Goal: Task Accomplishment & Management: Use online tool/utility

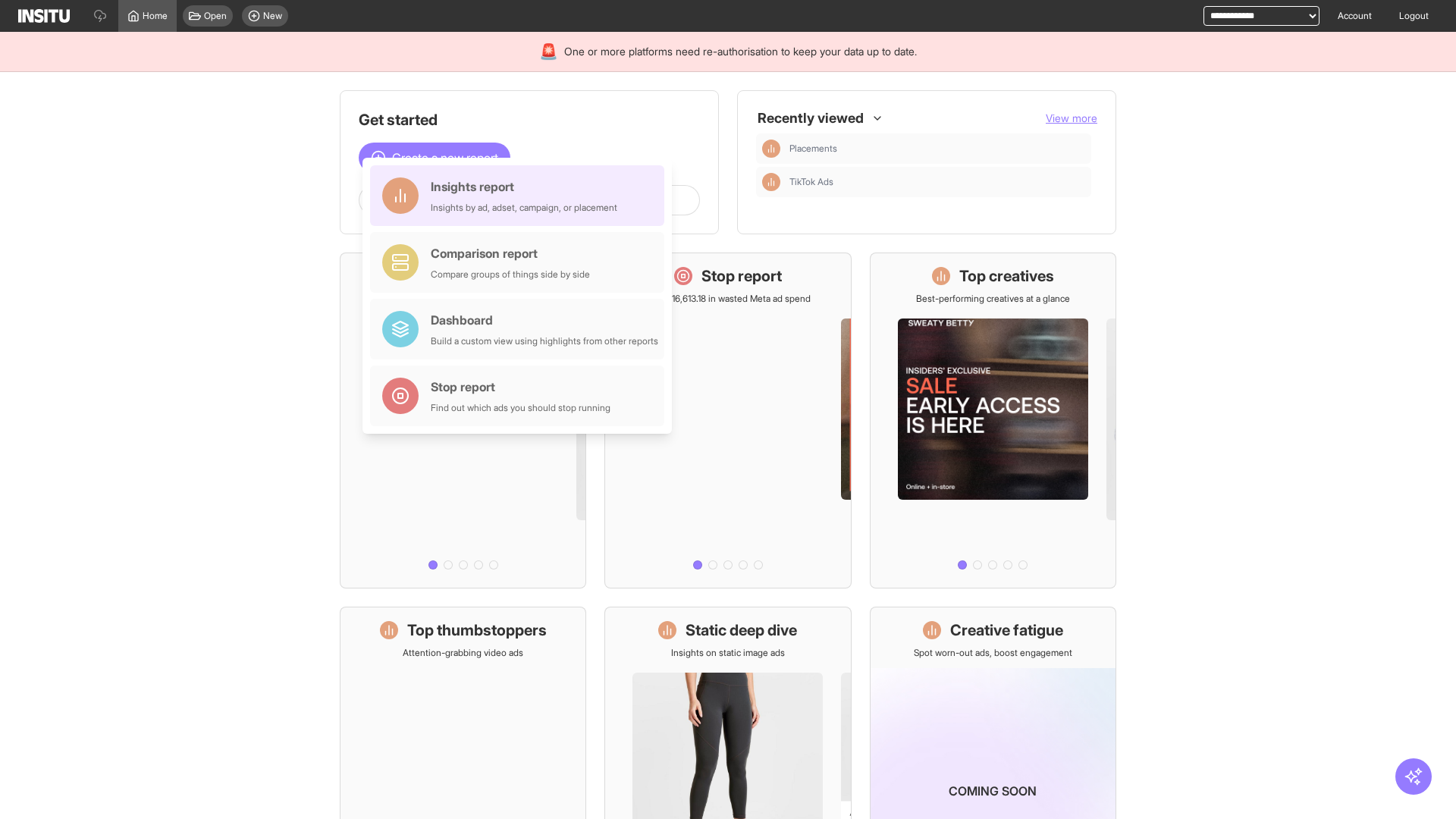
click at [521, 196] on div "Insights report Insights by ad, adset, campaign, or placement" at bounding box center [524, 196] width 187 height 37
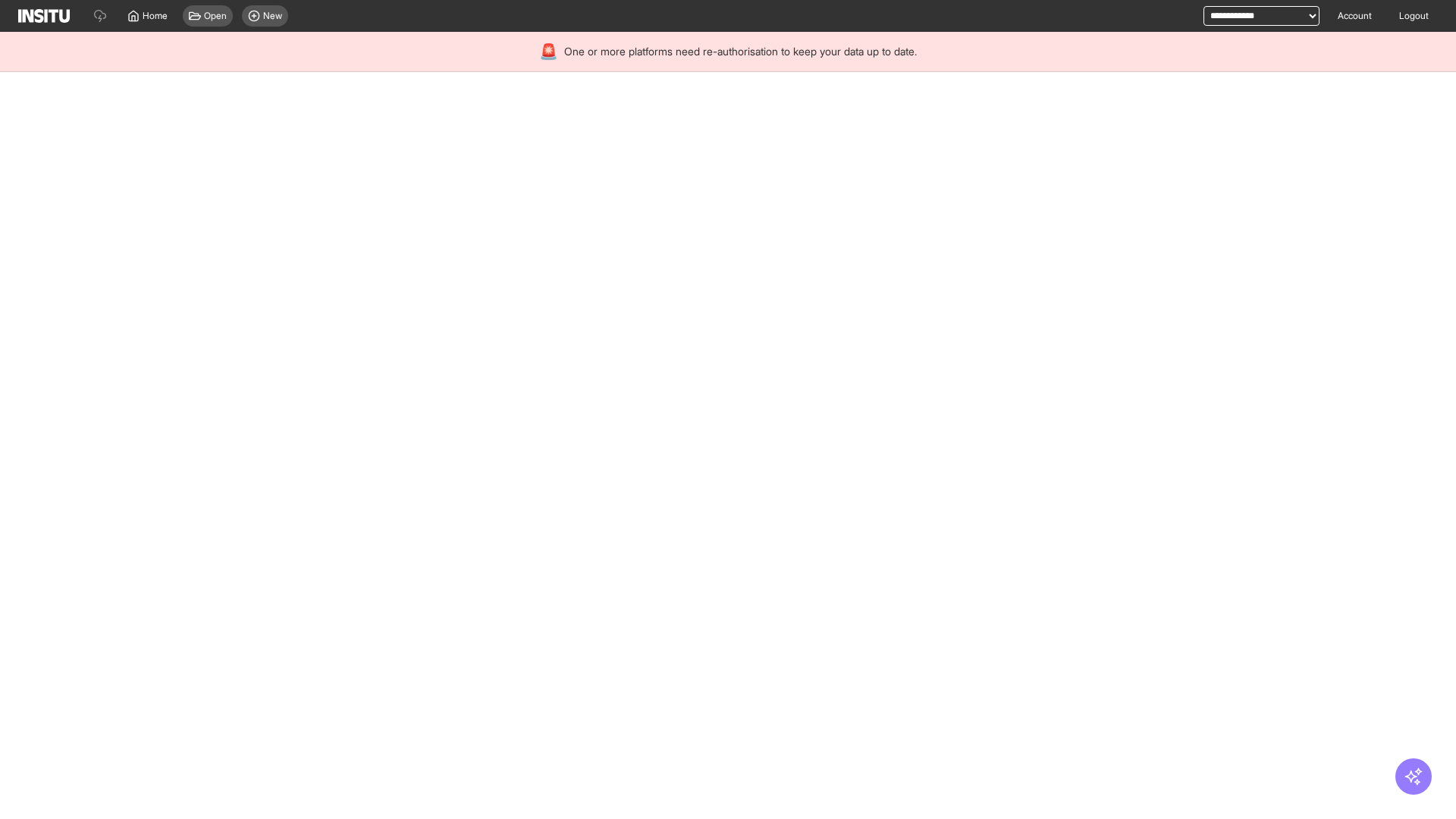
select select "**"
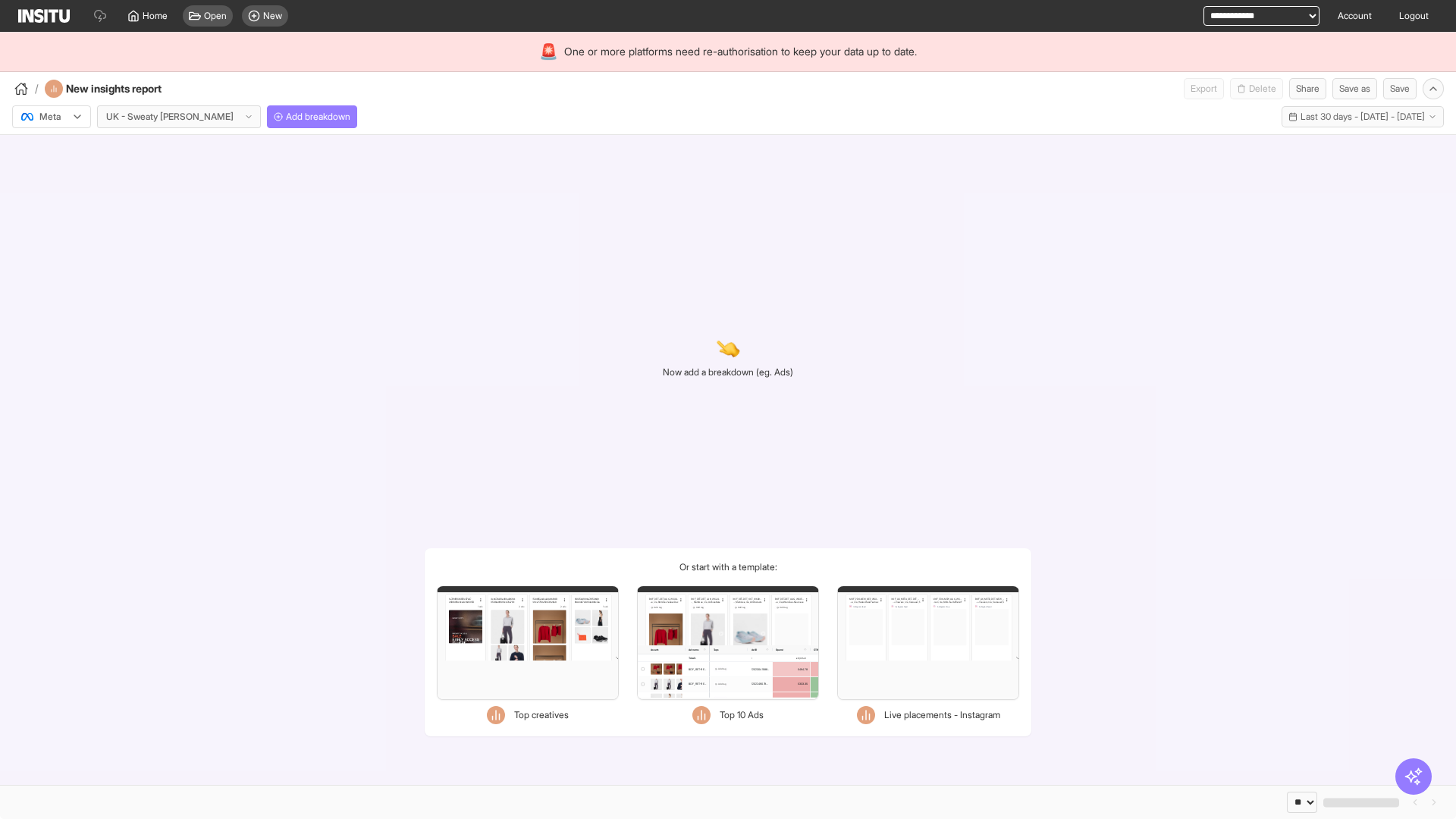
click at [51, 117] on div at bounding box center [41, 117] width 42 height 15
click at [51, 149] on span "Meta" at bounding box center [50, 149] width 21 height 14
click at [286, 117] on span "Add breakdown" at bounding box center [318, 117] width 64 height 12
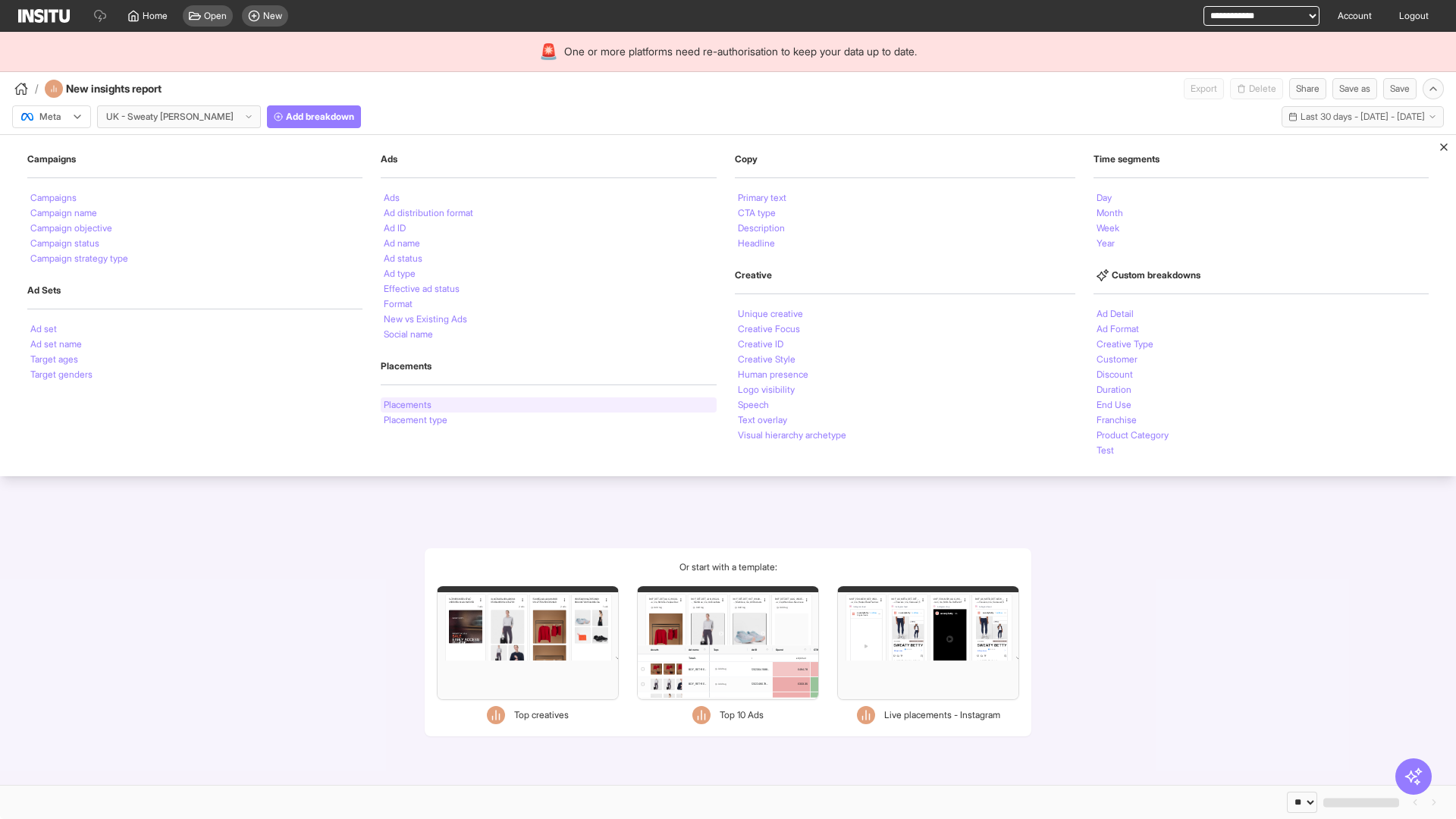
click at [407, 405] on li "Placements" at bounding box center [407, 405] width 47 height 9
